Goal: Task Accomplishment & Management: Use online tool/utility

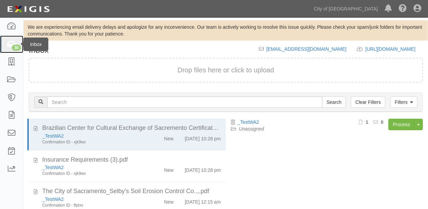
click at [0, 43] on link "30" at bounding box center [11, 44] width 23 height 18
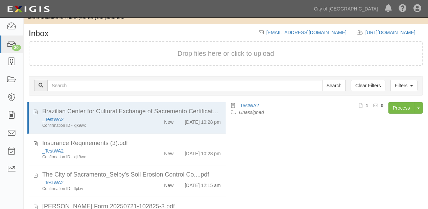
scroll to position [67, 0]
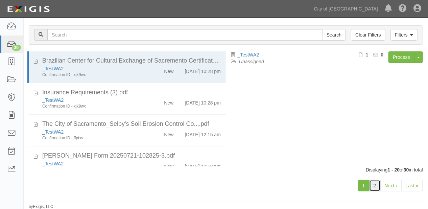
click at [373, 185] on link "2" at bounding box center [374, 185] width 11 height 11
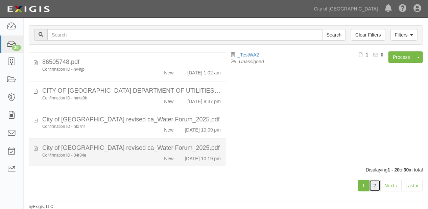
scroll to position [504, 0]
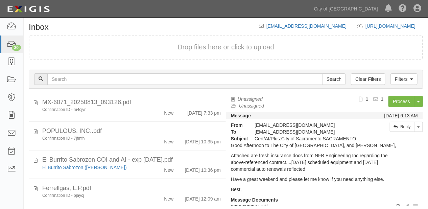
scroll to position [67, 0]
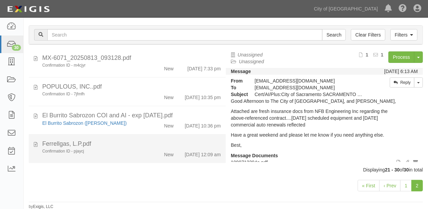
click at [100, 120] on div "Ferrellgas, L.P.pdf" at bounding box center [131, 115] width 178 height 9
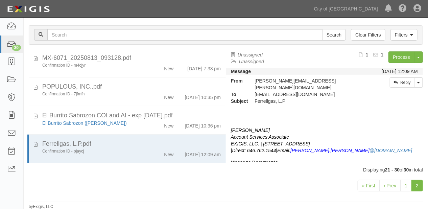
click at [383, 61] on div "Process Toggle Document Dropdown Archive Document Delete Document Close Mark as…" at bounding box center [365, 59] width 115 height 17
click at [392, 58] on link "Process" at bounding box center [401, 56] width 26 height 11
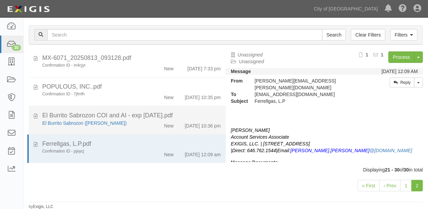
click at [134, 120] on div "El Burrito Sabrozon (Francisco Ramirez) New 8/13/25 10:36 pm" at bounding box center [131, 124] width 189 height 9
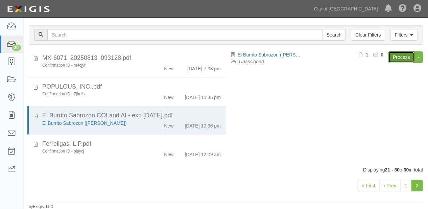
click at [395, 57] on link "Process" at bounding box center [401, 56] width 26 height 11
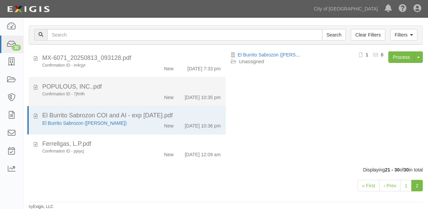
click at [154, 120] on div "Confirmation ID - 7jfmfh New 8/13/25 10:35 pm" at bounding box center [131, 124] width 189 height 9
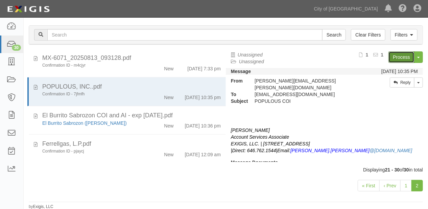
click at [388, 59] on link "Process" at bounding box center [401, 56] width 26 height 11
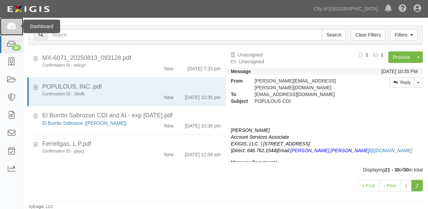
click at [5, 28] on link at bounding box center [11, 27] width 23 height 18
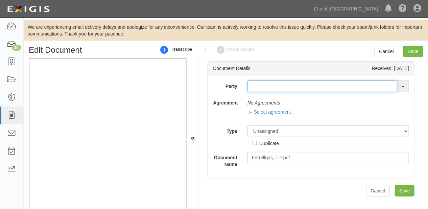
click at [273, 90] on input "text" at bounding box center [322, 85] width 150 height 11
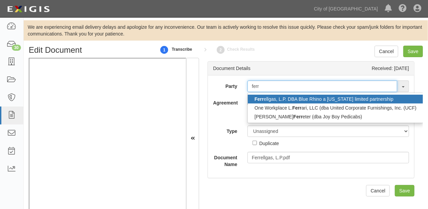
type input "ferr"
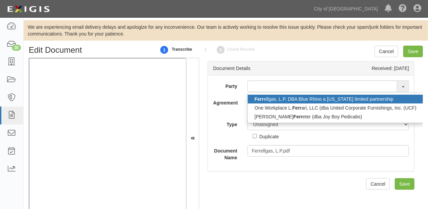
click at [280, 98] on link "Ferr ellgas, L.P. DBA Blue Rhino a Delaware limited partnership" at bounding box center [335, 99] width 175 height 9
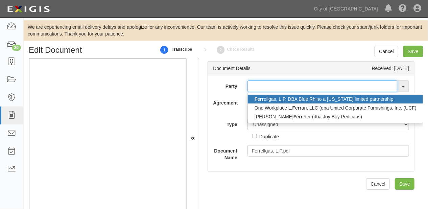
type input "Ferrellgas, L.P. DBA Blue Rhino a Delaware limited partnership"
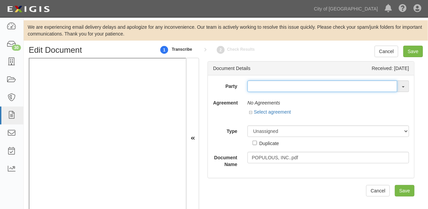
click at [247, 87] on input "text" at bounding box center [322, 85] width 150 height 11
type input "popu"
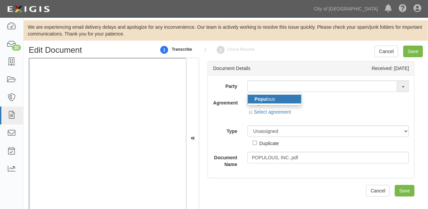
click at [256, 97] on strong "Popu" at bounding box center [260, 98] width 12 height 5
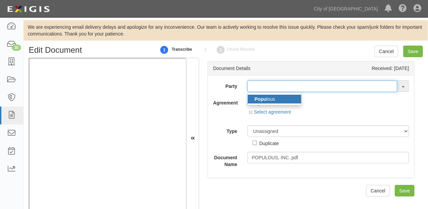
type input "Populous"
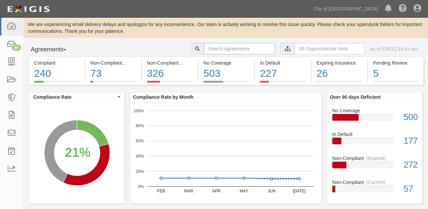
click at [227, 48] on input "text" at bounding box center [239, 48] width 71 height 11
paste input "Deluxe Towing (M & A Lopez Inc)"
type input "Deluxe Towing (M & A Lopez Inc)"
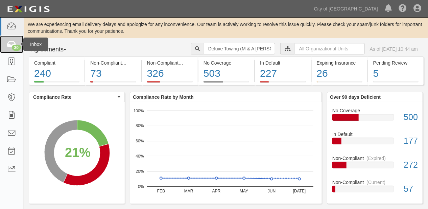
click at [8, 52] on link "30" at bounding box center [11, 44] width 23 height 18
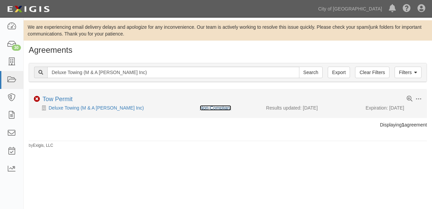
click at [217, 107] on link "Non-Compliant" at bounding box center [215, 107] width 31 height 5
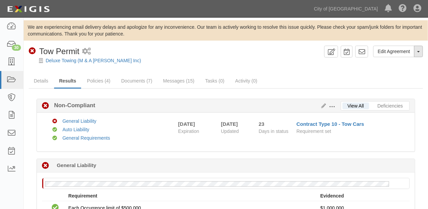
click at [418, 49] on button "Toggle Agreement Dropdown" at bounding box center [418, 51] width 9 height 11
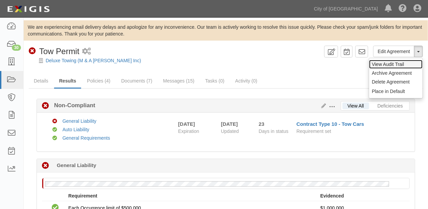
click at [400, 66] on link "View Audit Trail" at bounding box center [395, 64] width 53 height 9
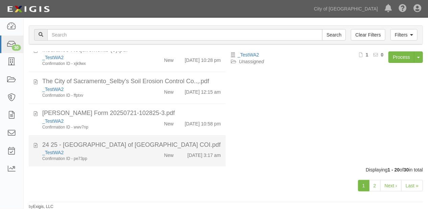
scroll to position [135, 0]
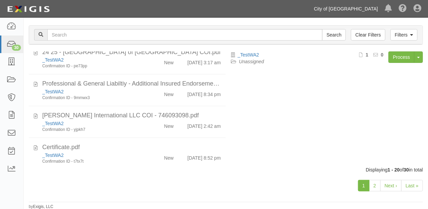
click at [371, 5] on link "City of [GEOGRAPHIC_DATA]" at bounding box center [345, 9] width 71 height 14
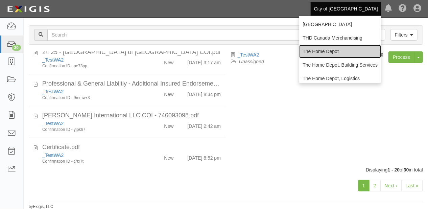
click at [321, 52] on link "The Home Depot" at bounding box center [340, 52] width 82 height 14
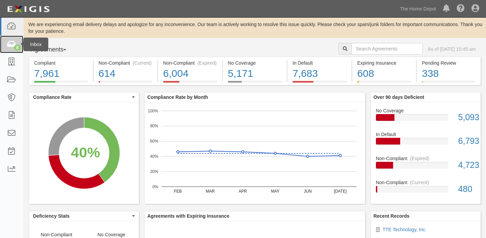
click at [18, 45] on div "8" at bounding box center [17, 48] width 7 height 6
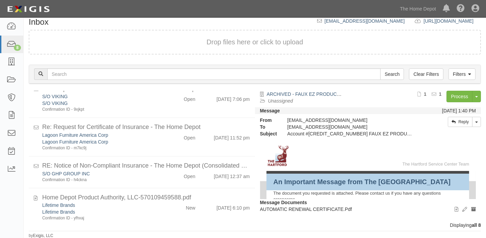
scroll to position [152, 0]
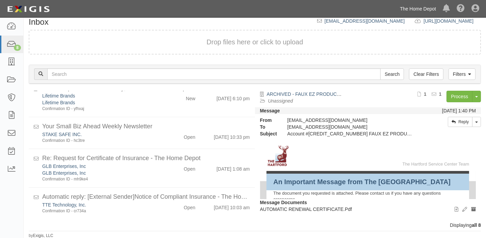
click at [424, 10] on link "The Home Depot" at bounding box center [418, 9] width 43 height 14
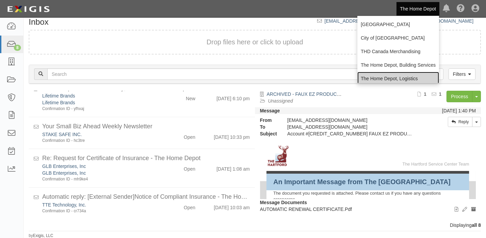
click at [381, 76] on link "The Home Depot, Logistics" at bounding box center [398, 79] width 82 height 14
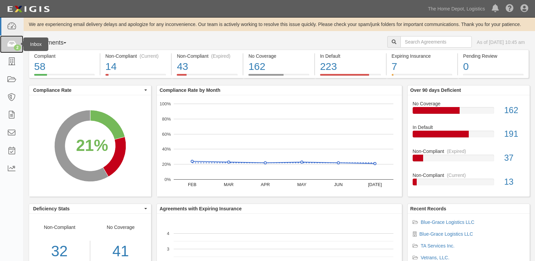
click at [17, 47] on div "2" at bounding box center [17, 48] width 7 height 6
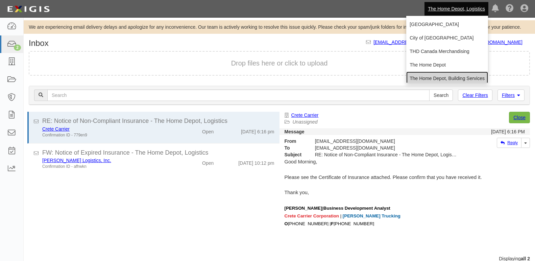
click at [423, 72] on link "The Home Depot, Building Services" at bounding box center [447, 79] width 82 height 14
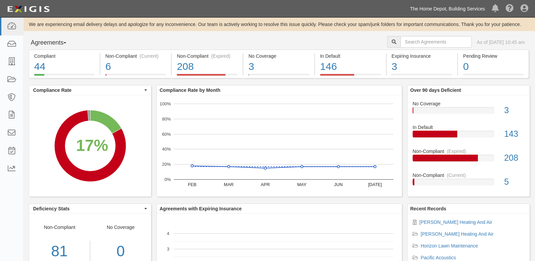
click at [414, 9] on link "The Home Depot, Building Services" at bounding box center [447, 9] width 82 height 14
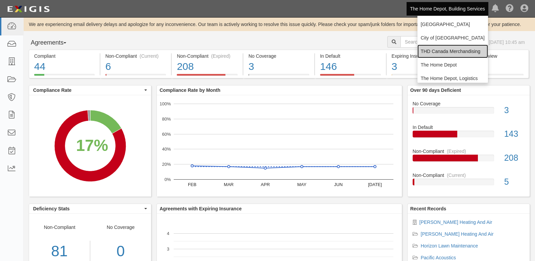
click at [425, 48] on link "THD Canada Merchandising" at bounding box center [452, 52] width 71 height 14
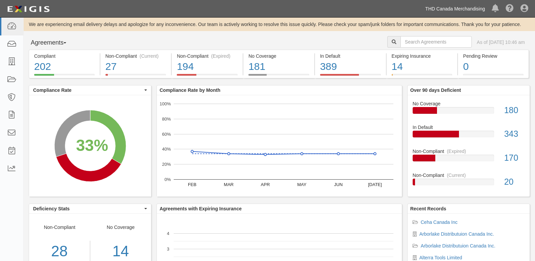
click at [442, 6] on link "THD Canada Merchandising" at bounding box center [455, 9] width 67 height 14
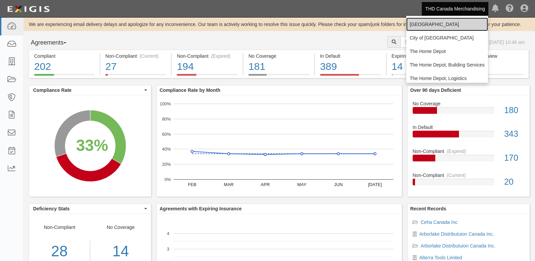
click at [428, 30] on link "[GEOGRAPHIC_DATA]" at bounding box center [447, 25] width 82 height 14
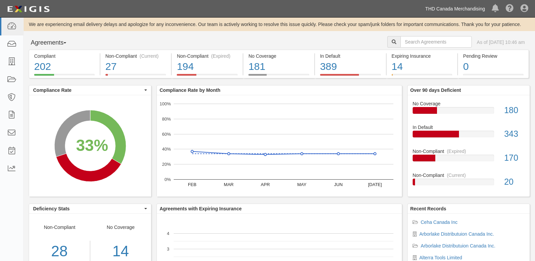
drag, startPoint x: 430, startPoint y: 8, endPoint x: 430, endPoint y: 15, distance: 6.5
click at [430, 8] on link "THD Canada Merchandising" at bounding box center [455, 9] width 67 height 14
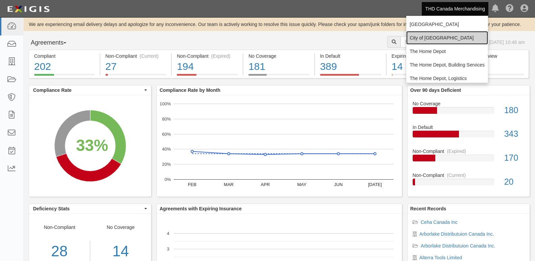
click at [424, 37] on link "City of [GEOGRAPHIC_DATA]" at bounding box center [447, 38] width 82 height 14
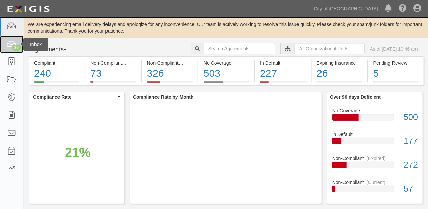
click at [8, 45] on icon at bounding box center [11, 45] width 9 height 8
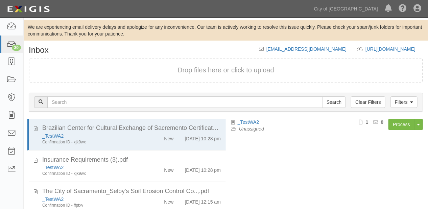
scroll to position [67, 0]
